Goal: Navigation & Orientation: Go to known website

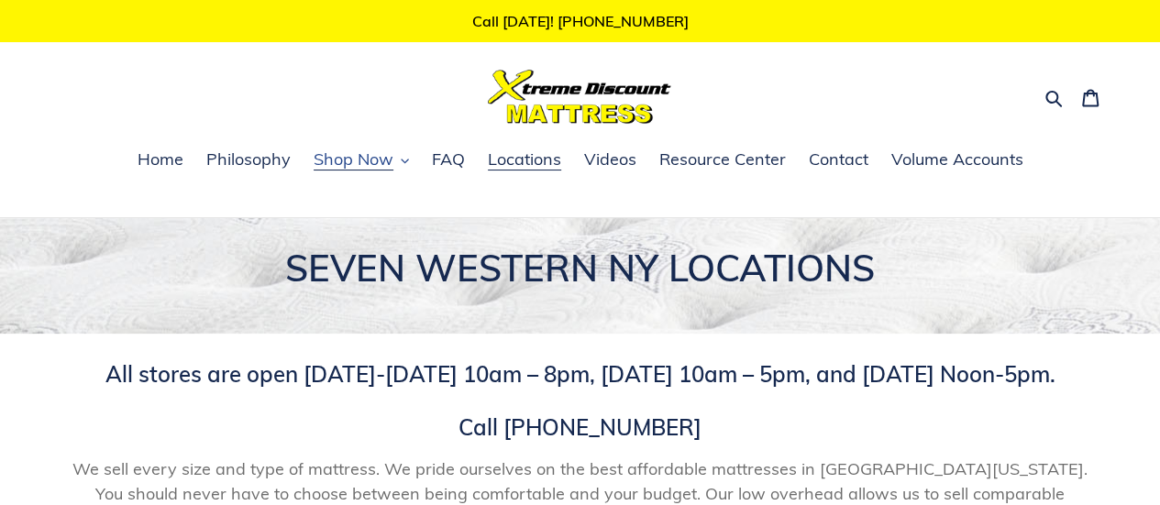
click at [361, 160] on span "Shop Now" at bounding box center [354, 160] width 80 height 22
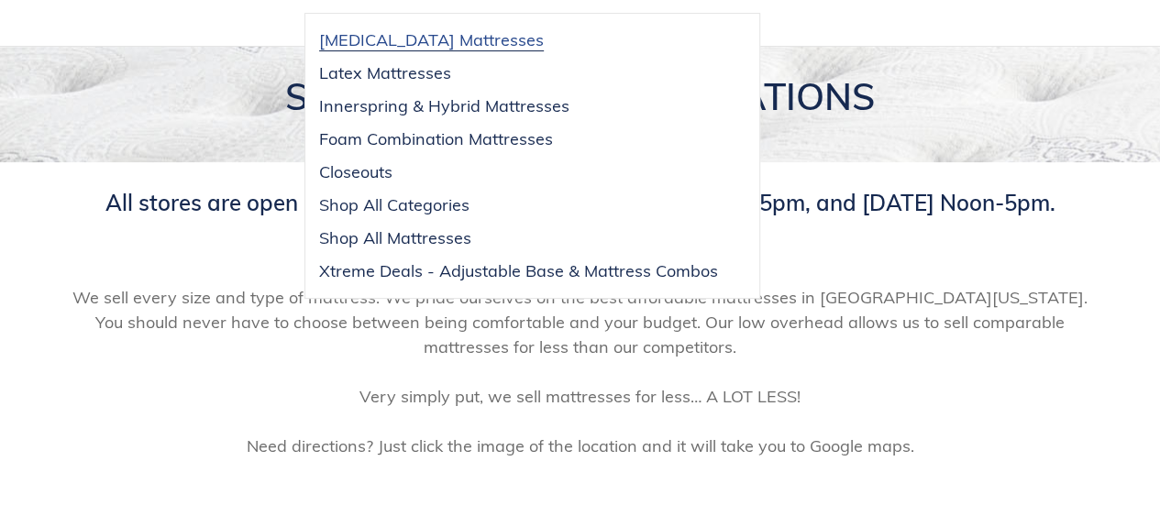
scroll to position [183, 0]
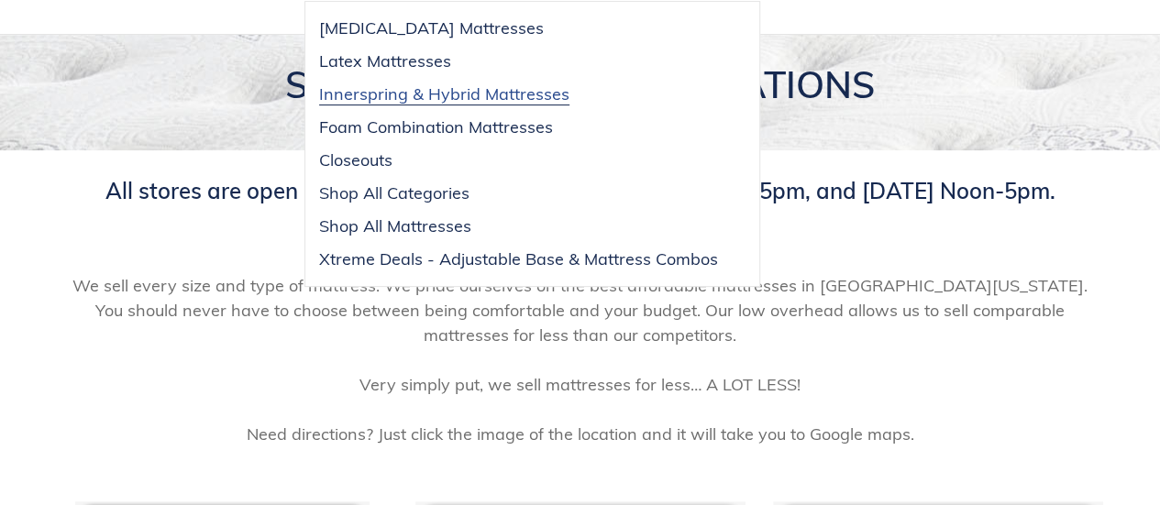
click at [386, 96] on span "Innerspring & Hybrid Mattresses" at bounding box center [444, 94] width 250 height 22
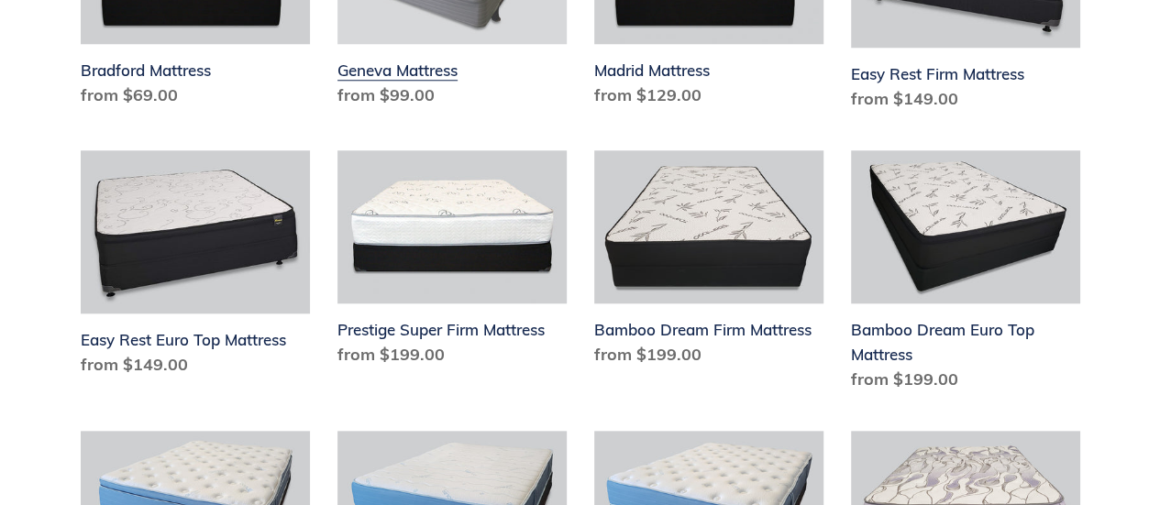
scroll to position [550, 0]
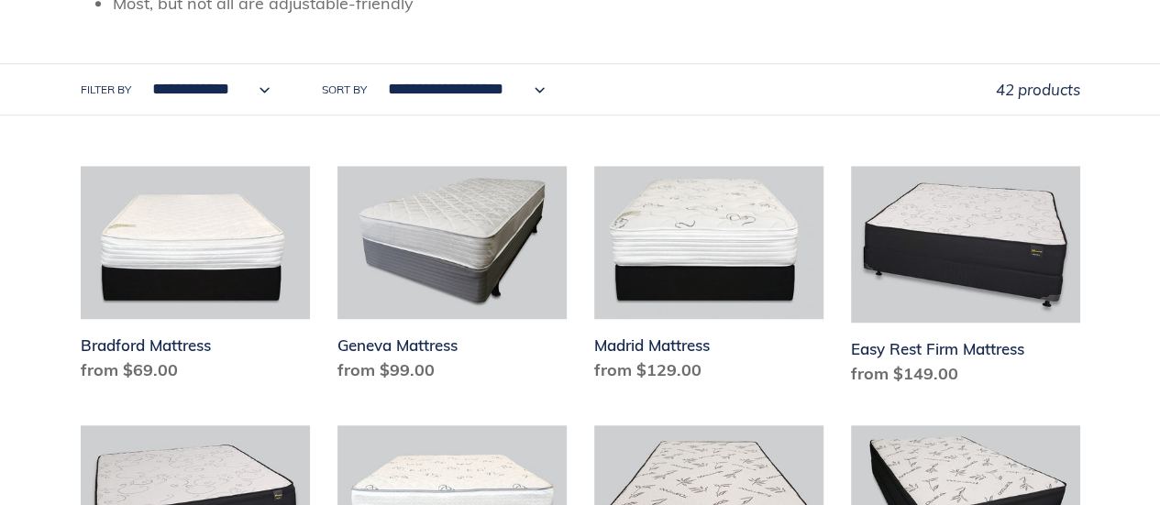
click at [260, 90] on select "**********" at bounding box center [207, 89] width 142 height 50
click at [254, 87] on select "**********" at bounding box center [207, 89] width 142 height 50
click at [1057, 90] on span "42 products" at bounding box center [1038, 89] width 84 height 19
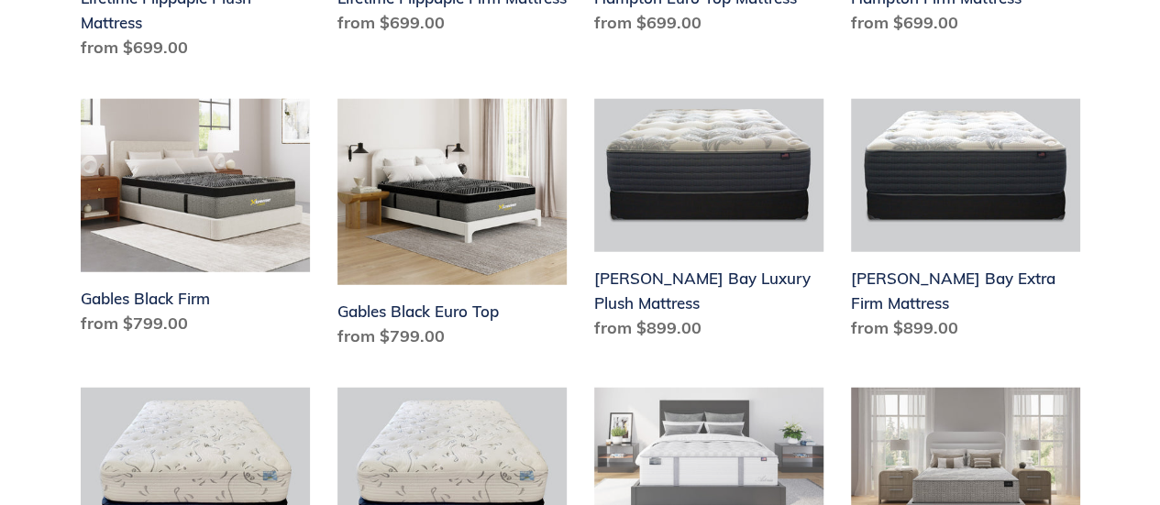
scroll to position [2660, 0]
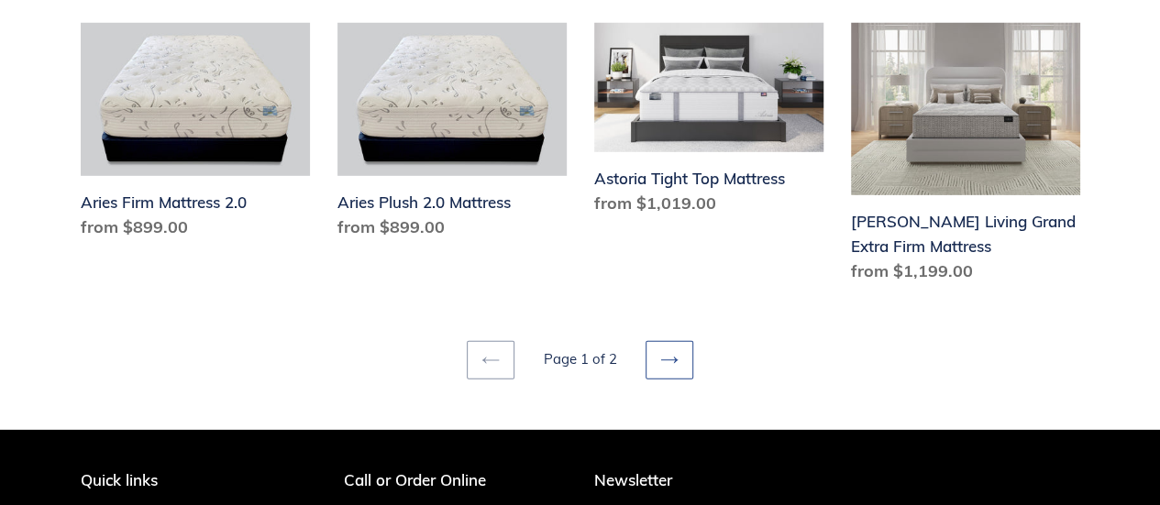
click at [675, 351] on icon at bounding box center [669, 360] width 18 height 18
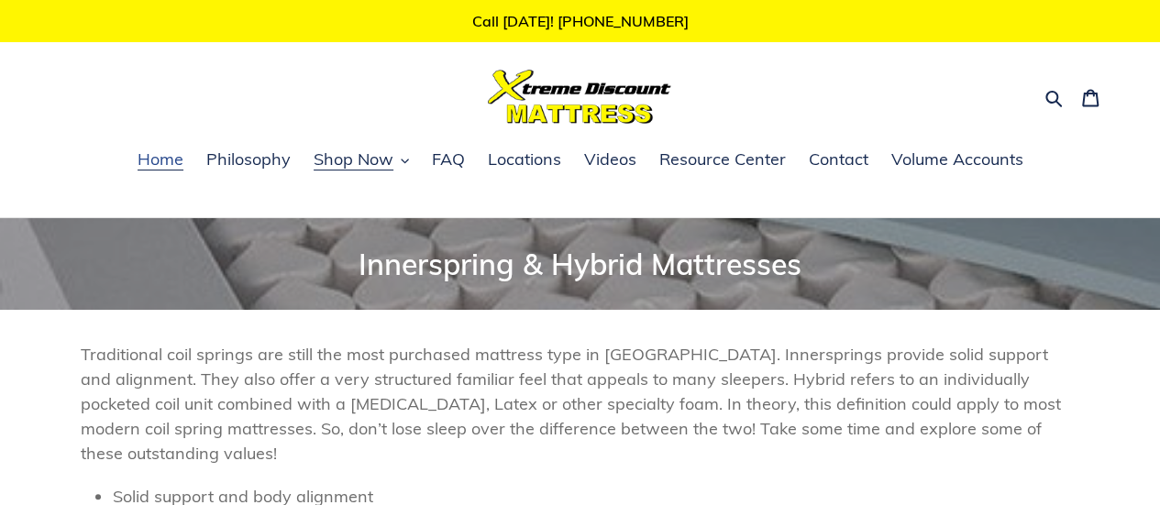
click at [167, 159] on span "Home" at bounding box center [161, 160] width 46 height 22
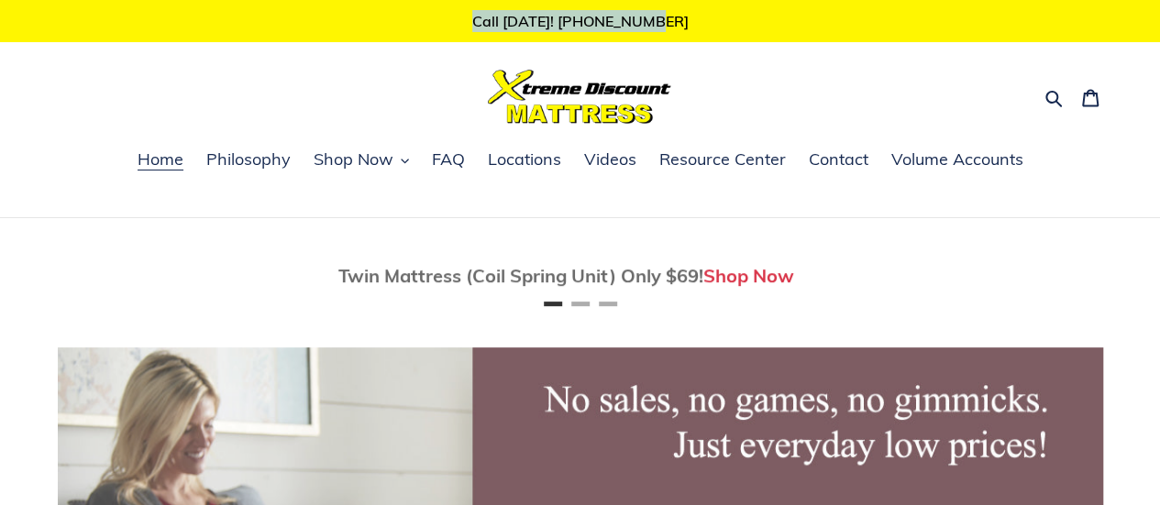
drag, startPoint x: 693, startPoint y: 19, endPoint x: 477, endPoint y: 33, distance: 216.9
click at [477, 33] on p "Call [DATE]! [PHONE_NUMBER]" at bounding box center [580, 21] width 1160 height 42
copy p "Call [DATE]! [PHONE_NUMBER]"
